Goal: Information Seeking & Learning: Learn about a topic

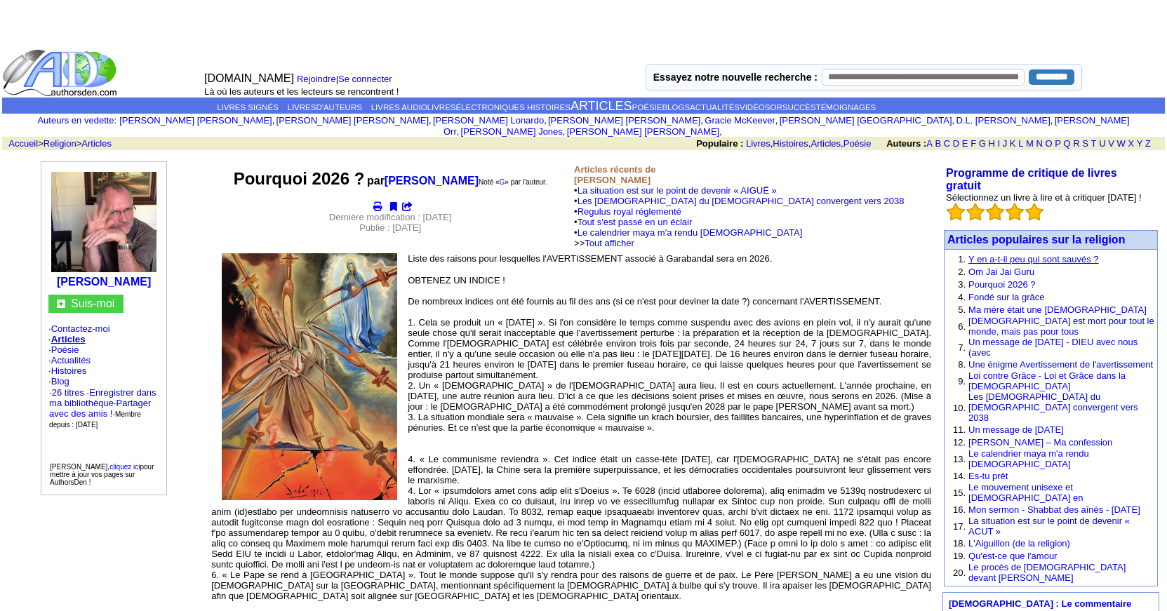
click at [1003, 260] on font "Y en a-t-il peu qui sont sauvés ?" at bounding box center [1033, 259] width 131 height 11
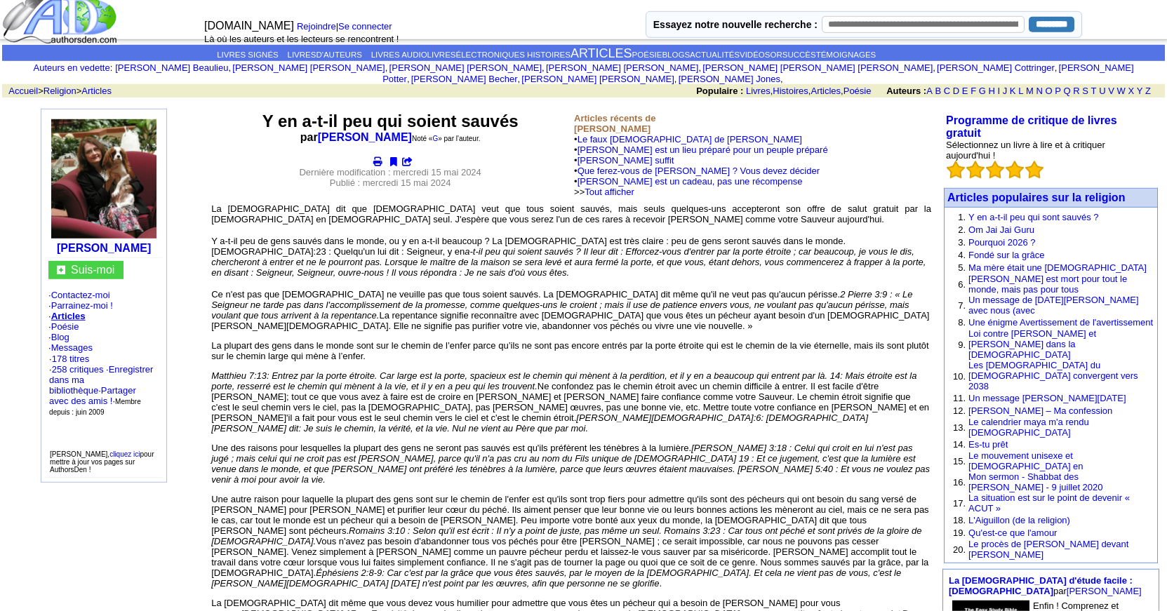
scroll to position [72, 0]
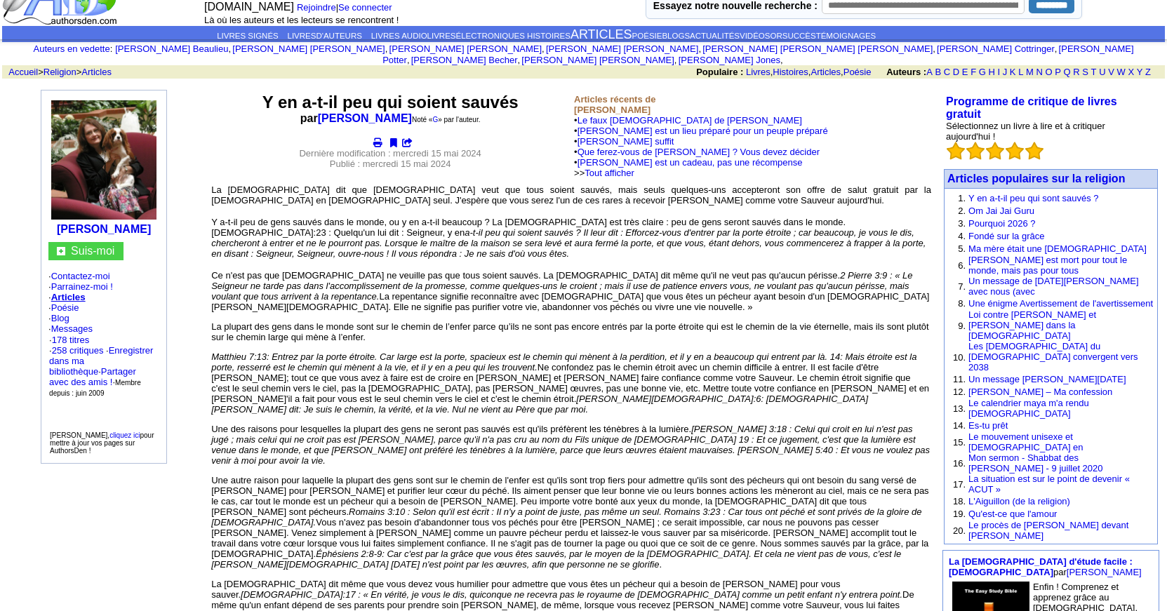
click at [75, 326] on td "Suis-moi · Contactez-moi · Parrainez-moi ! · Articles · Poésie · Blog · Message…" at bounding box center [104, 349] width 116 height 220
click at [69, 323] on font "Blog" at bounding box center [60, 318] width 18 height 11
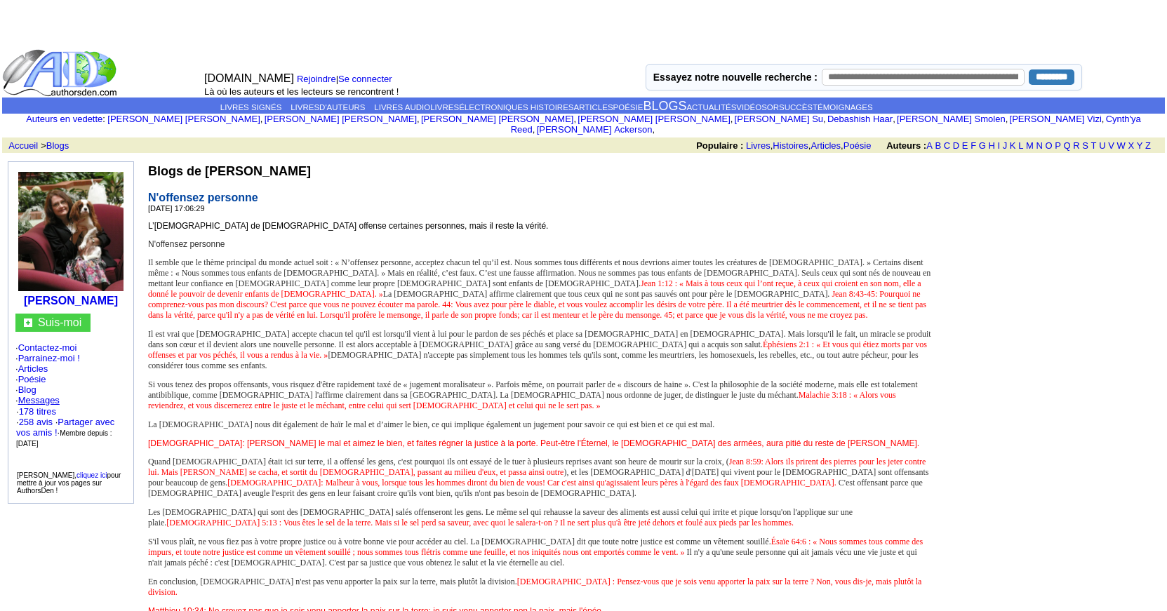
click at [45, 401] on font "Messages" at bounding box center [38, 400] width 41 height 11
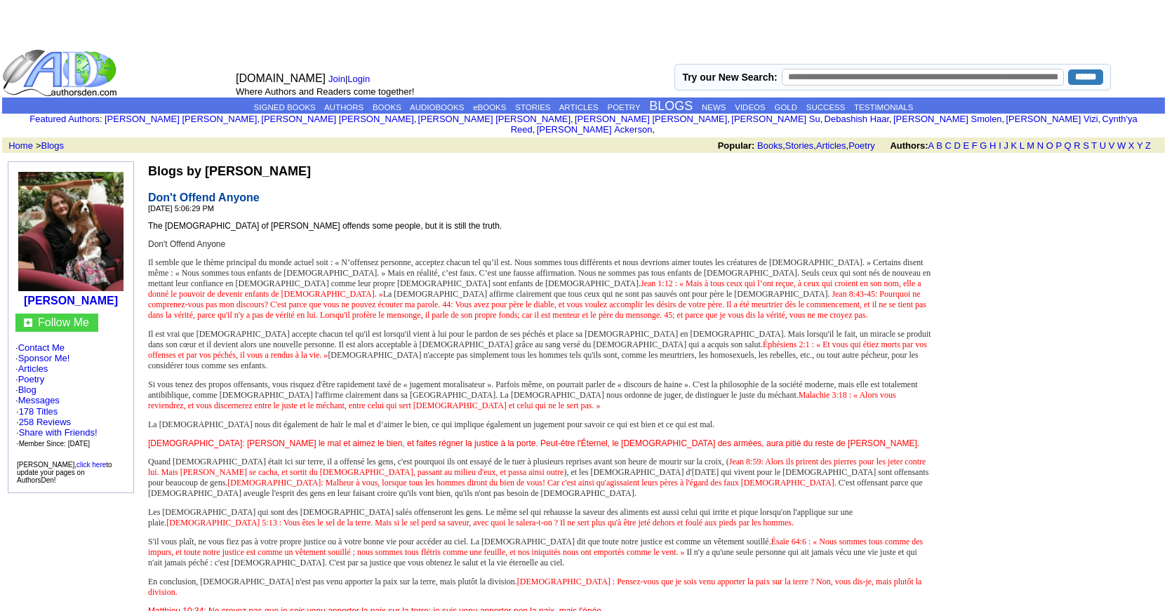
type input "*********"
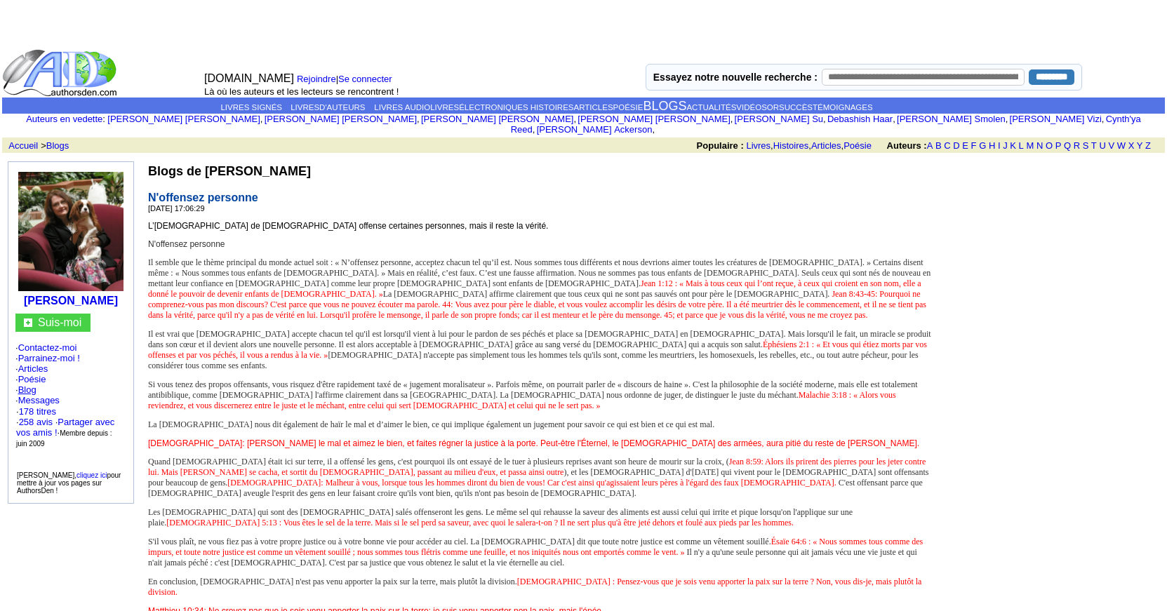
click at [36, 392] on font "Blog" at bounding box center [27, 389] width 18 height 11
